Goal: Task Accomplishment & Management: Manage account settings

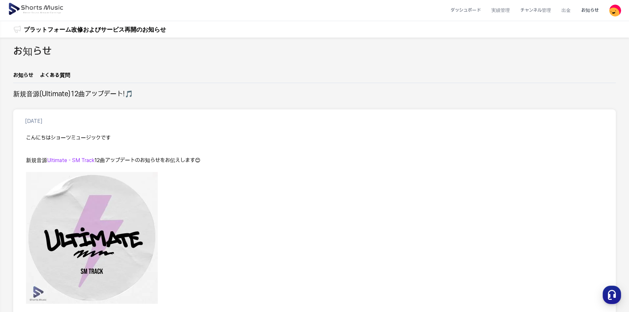
click at [54, 7] on img at bounding box center [36, 9] width 57 height 18
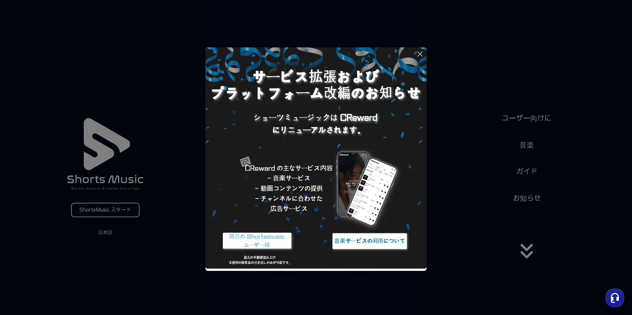
click at [129, 208] on button at bounding box center [316, 157] width 632 height 315
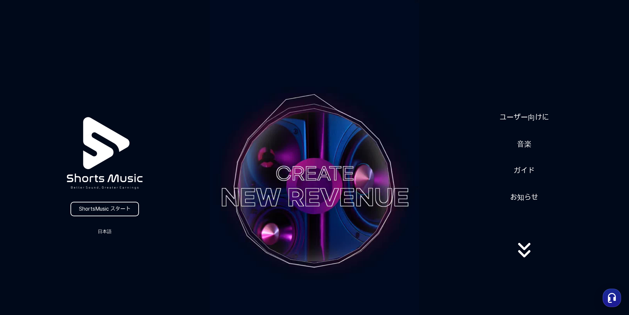
scroll to position [33, 0]
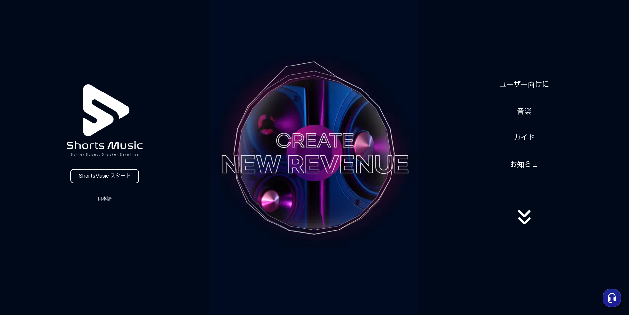
click at [520, 84] on link "ユーザー向けに" at bounding box center [524, 84] width 55 height 16
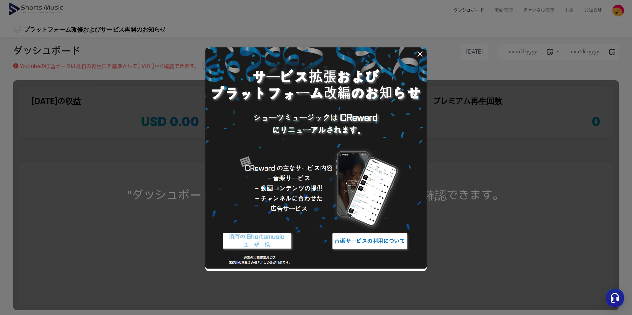
click at [421, 54] on icon at bounding box center [420, 54] width 8 height 8
